Goal: Communication & Community: Answer question/provide support

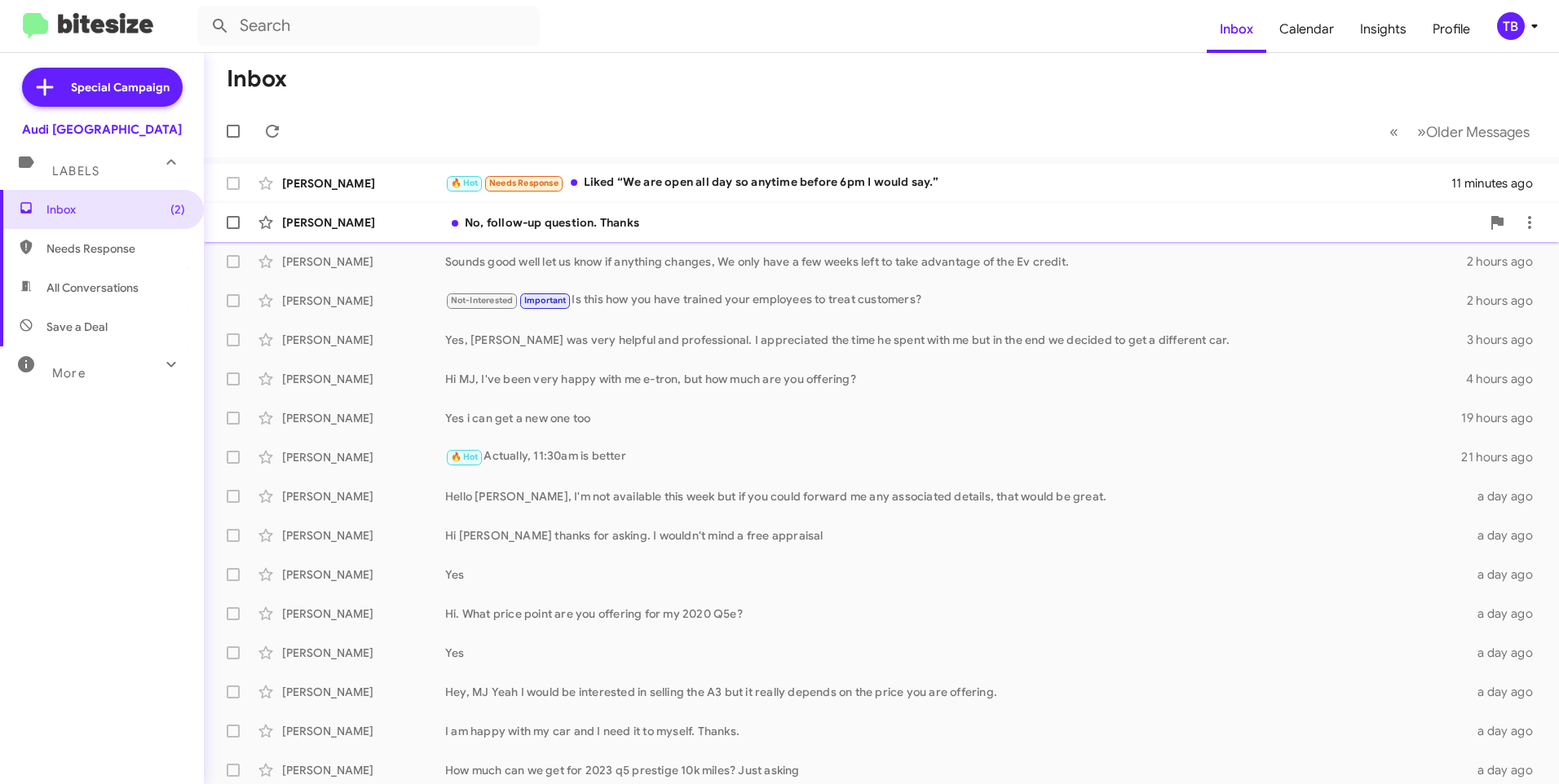
click at [702, 221] on div "No, follow-up question. Thanks" at bounding box center [963, 223] width 1036 height 16
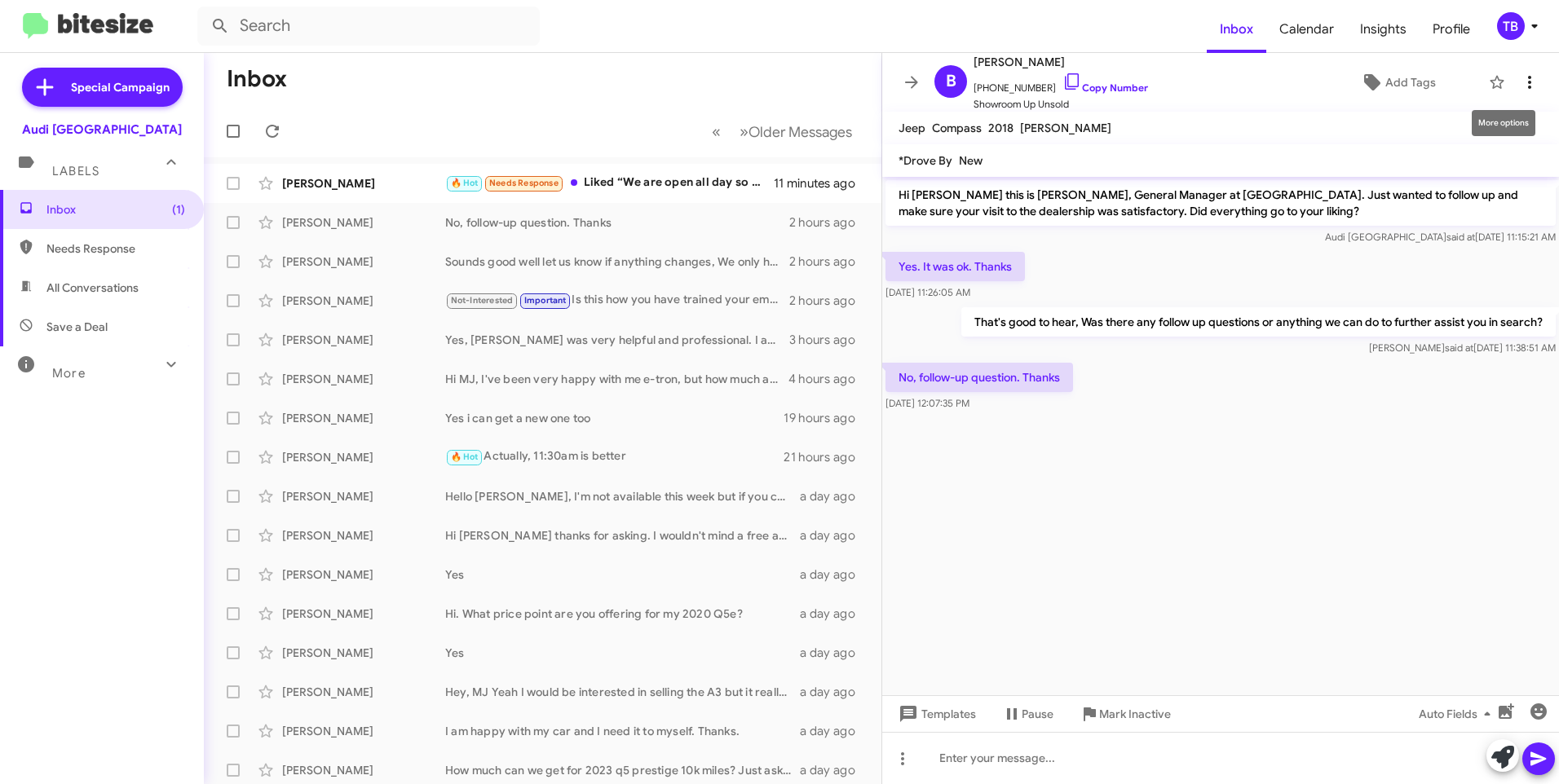
click at [1527, 86] on span at bounding box center [1529, 82] width 33 height 20
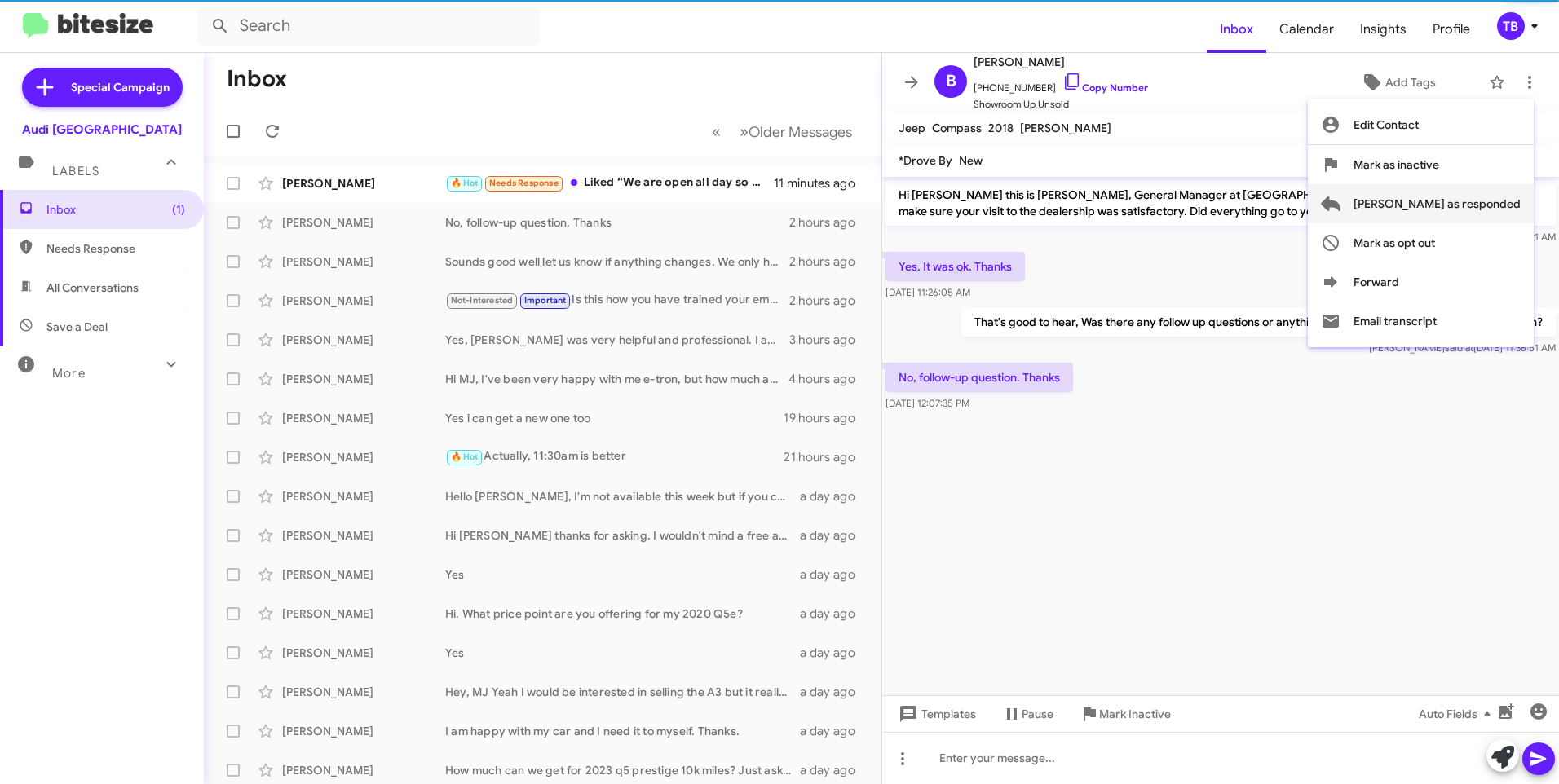
click at [1503, 216] on span "[PERSON_NAME] as responded" at bounding box center [1436, 204] width 167 height 39
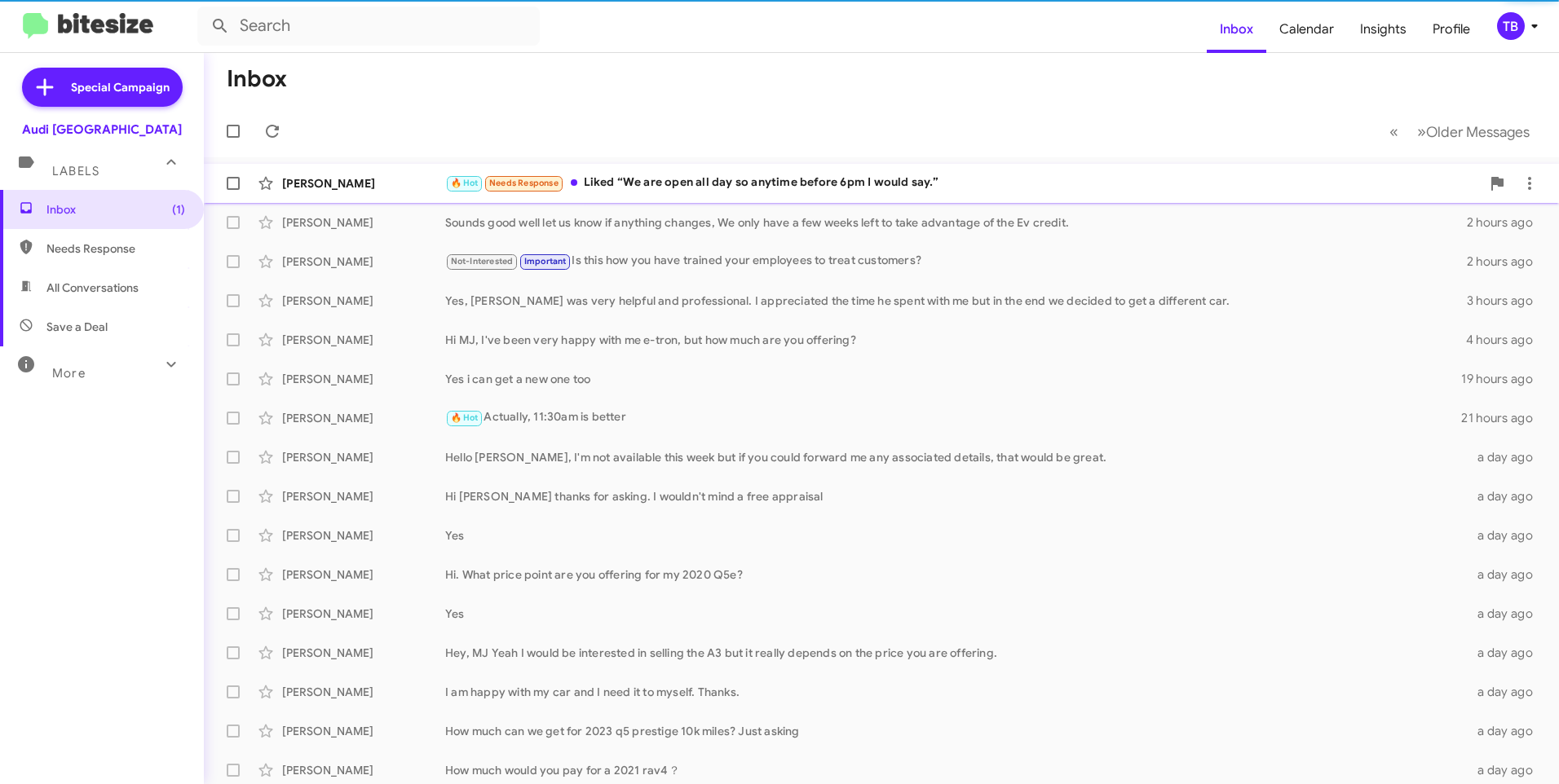
click at [741, 176] on div "🔥 Hot Needs Response Liked “We are open all day so anytime before 6pm I would s…" at bounding box center [963, 183] width 1036 height 19
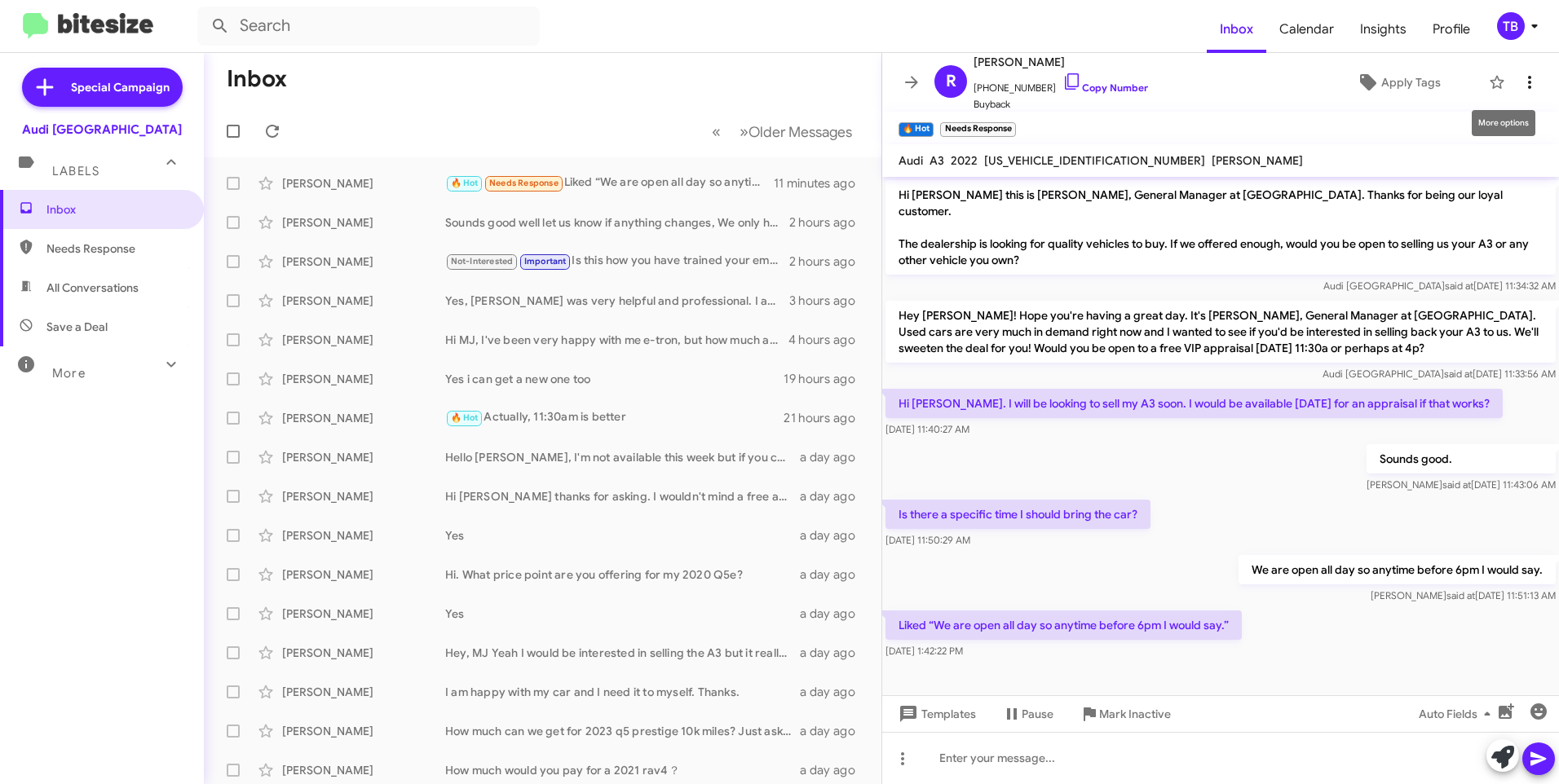
click at [1528, 87] on icon at bounding box center [1529, 82] width 3 height 13
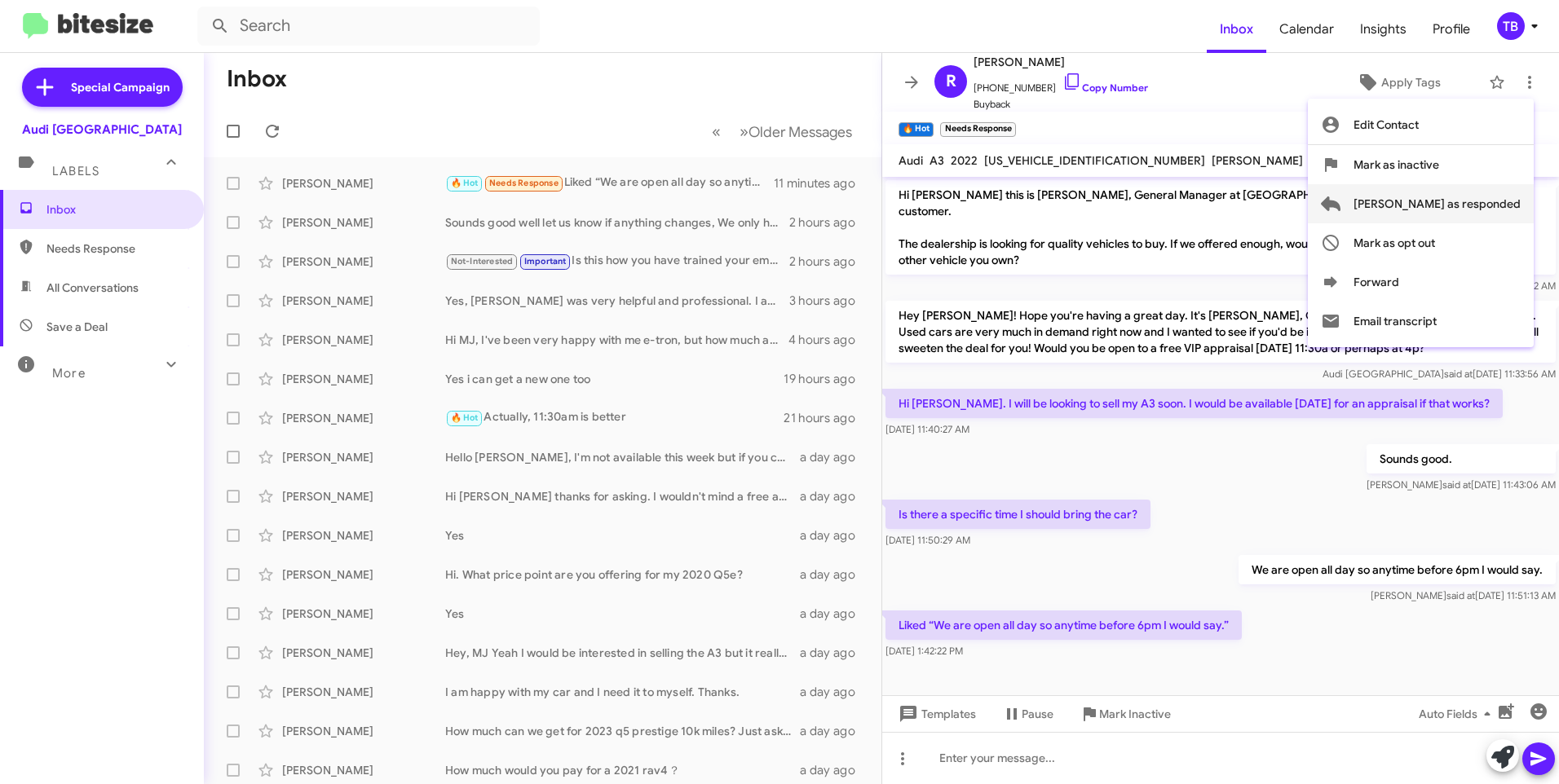
click at [1504, 199] on span "[PERSON_NAME] as responded" at bounding box center [1436, 204] width 167 height 39
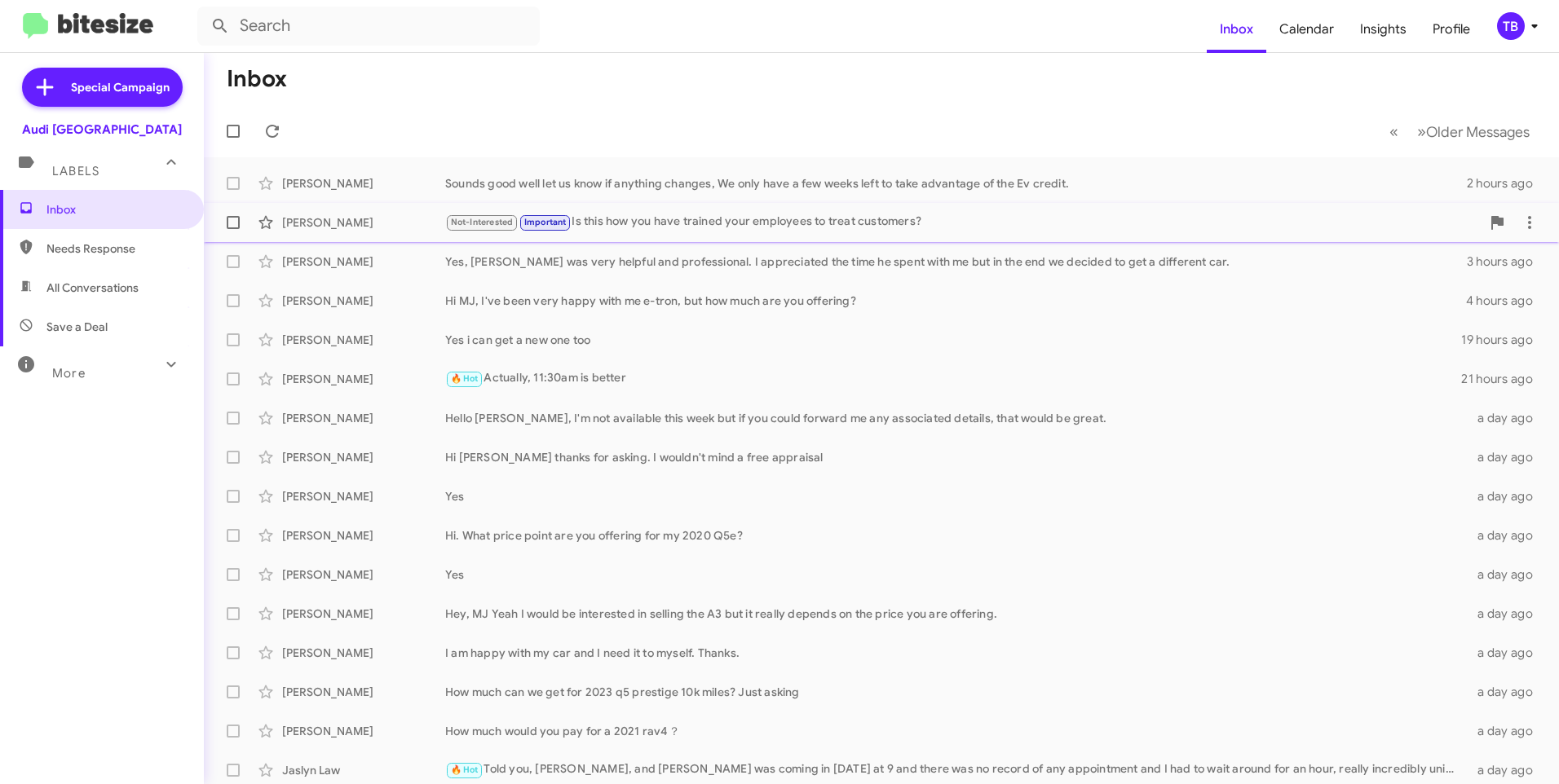
click at [648, 228] on div "Not-Interested Important Is this how you have trained your employees to treat c…" at bounding box center [963, 222] width 1036 height 19
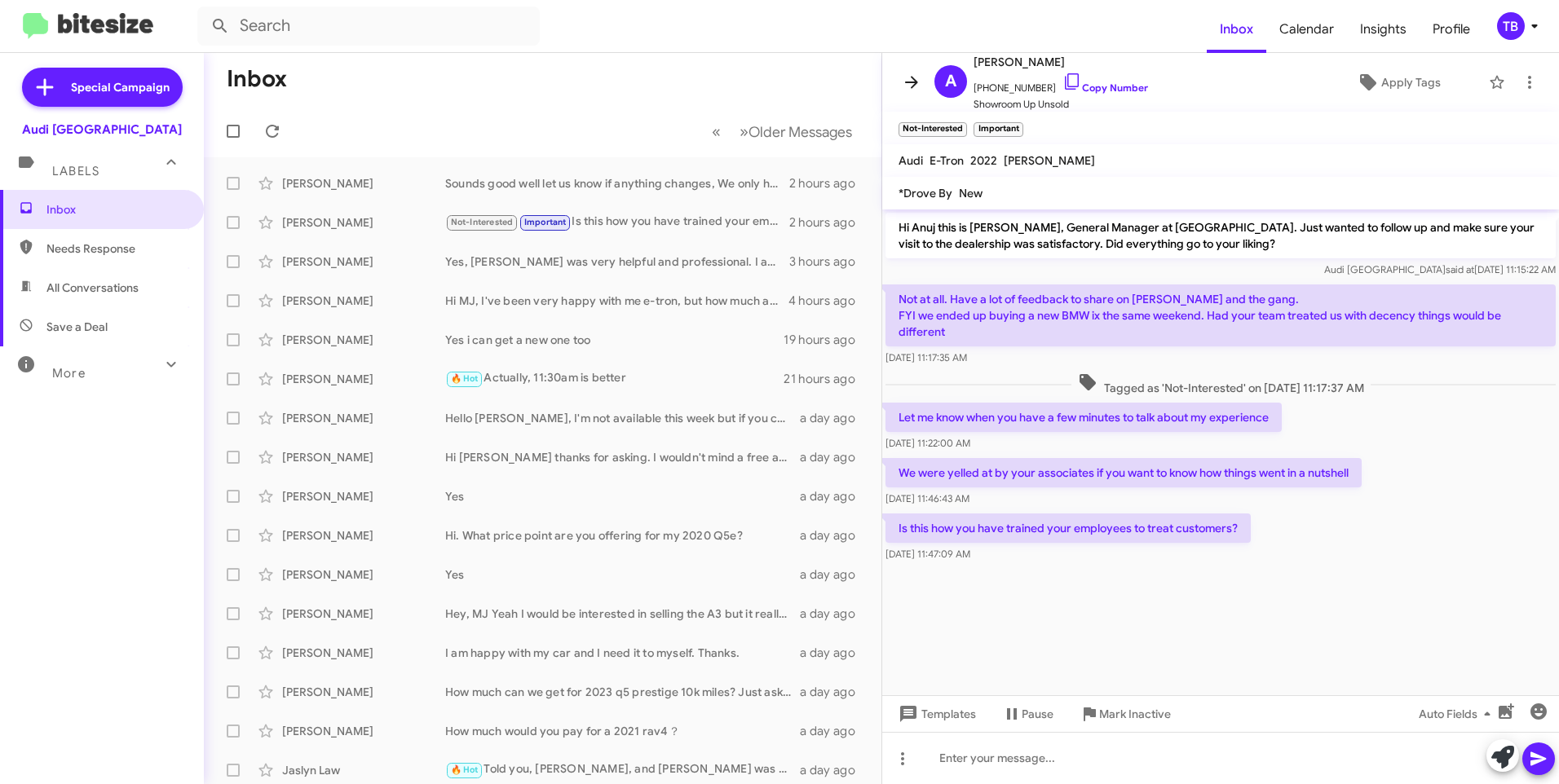
click at [912, 85] on icon at bounding box center [912, 82] width 20 height 20
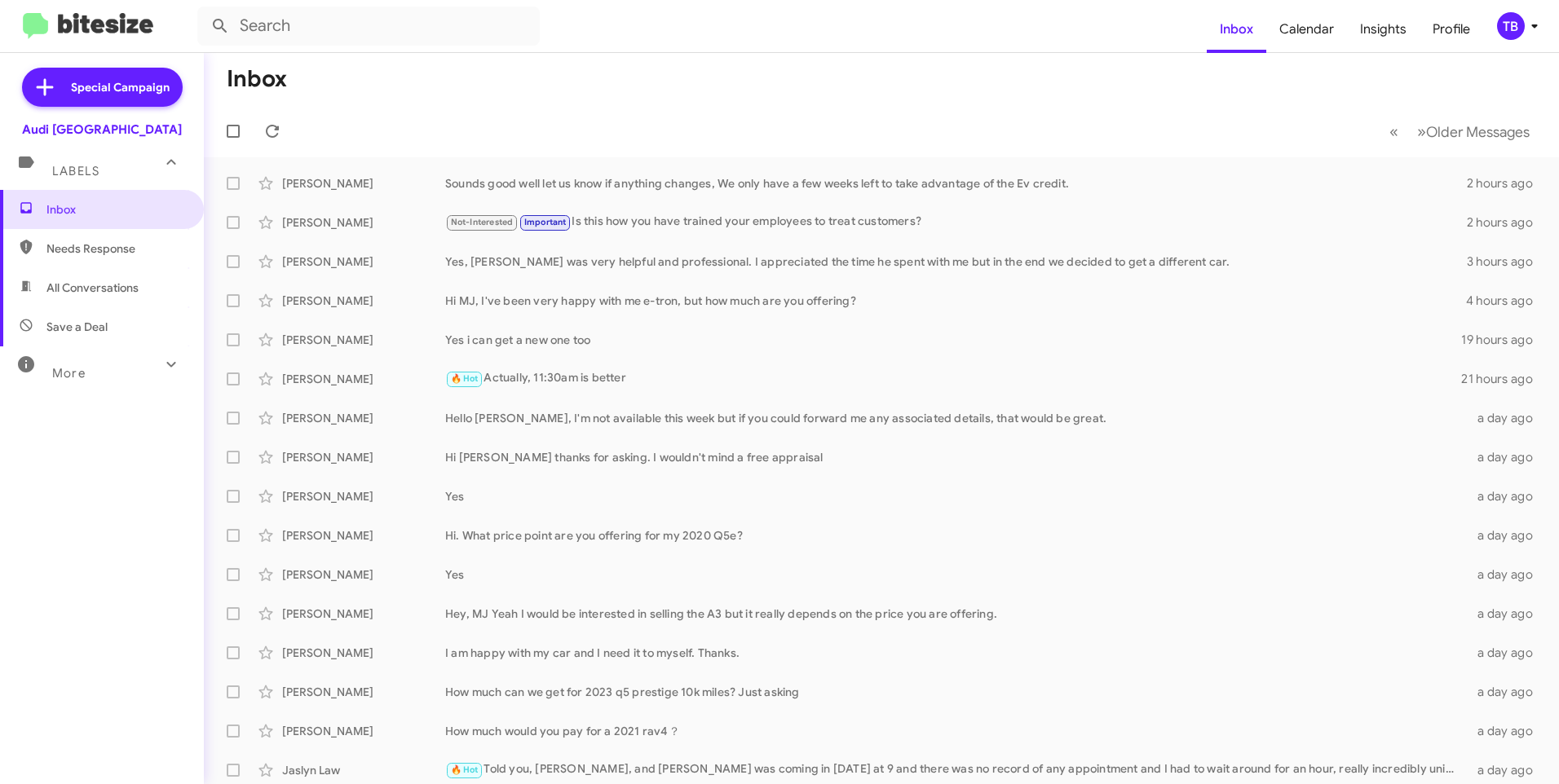
click at [557, 90] on mat-toolbar-row "Inbox" at bounding box center [881, 78] width 1355 height 52
drag, startPoint x: 54, startPoint y: 326, endPoint x: 77, endPoint y: 651, distance: 325.8
click at [77, 651] on div "Inbox Needs Response All Conversations Save a Deal More Important 🔥 Hot Appoint…" at bounding box center [102, 425] width 204 height 471
